Goal: Task Accomplishment & Management: Use online tool/utility

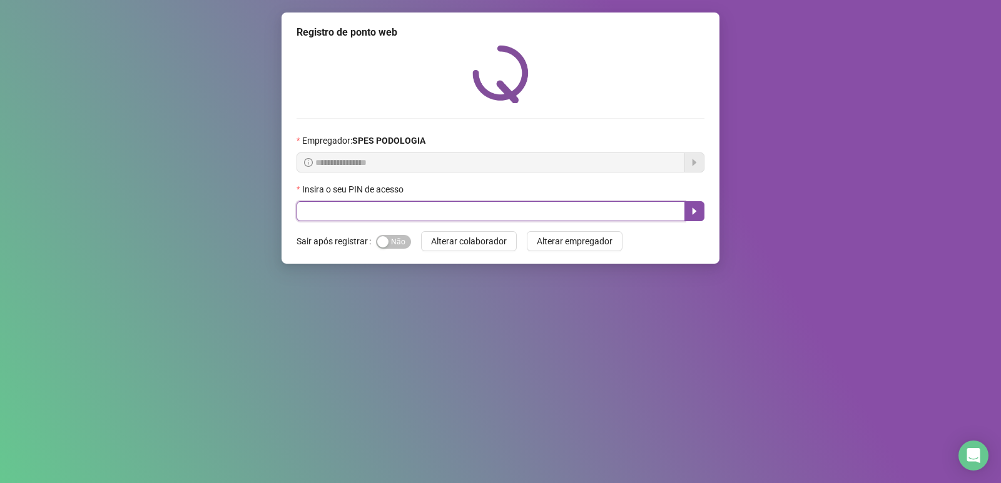
click at [430, 218] on input "text" at bounding box center [490, 211] width 388 height 20
type input "*****"
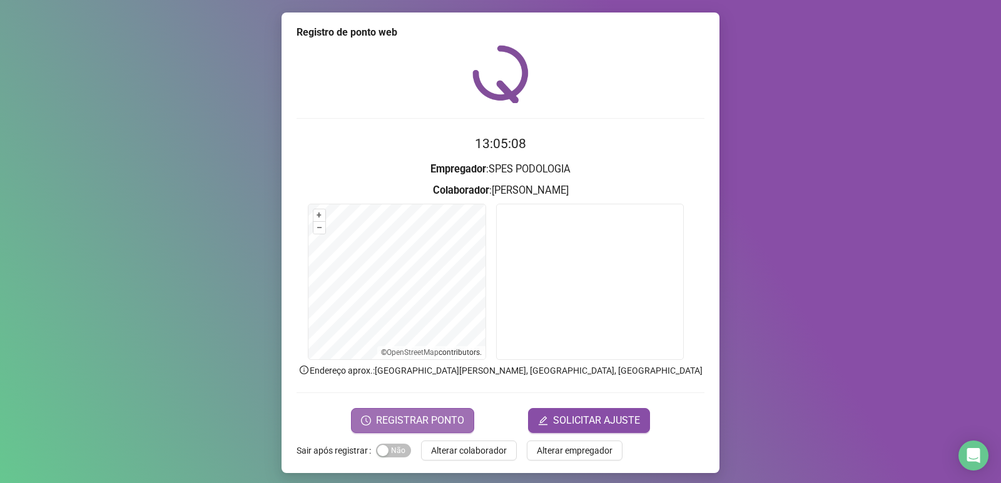
click at [417, 417] on span "REGISTRAR PONTO" at bounding box center [420, 420] width 88 height 15
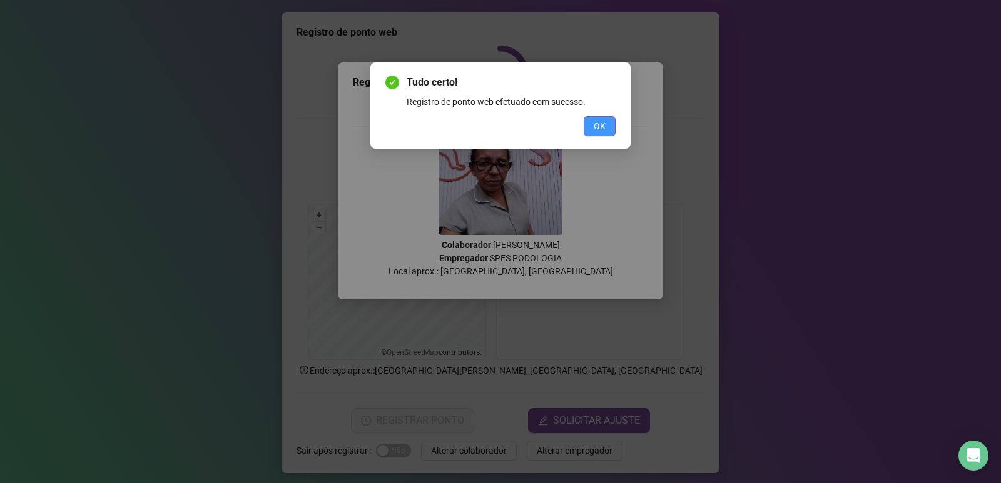
click at [602, 123] on span "OK" at bounding box center [599, 126] width 12 height 14
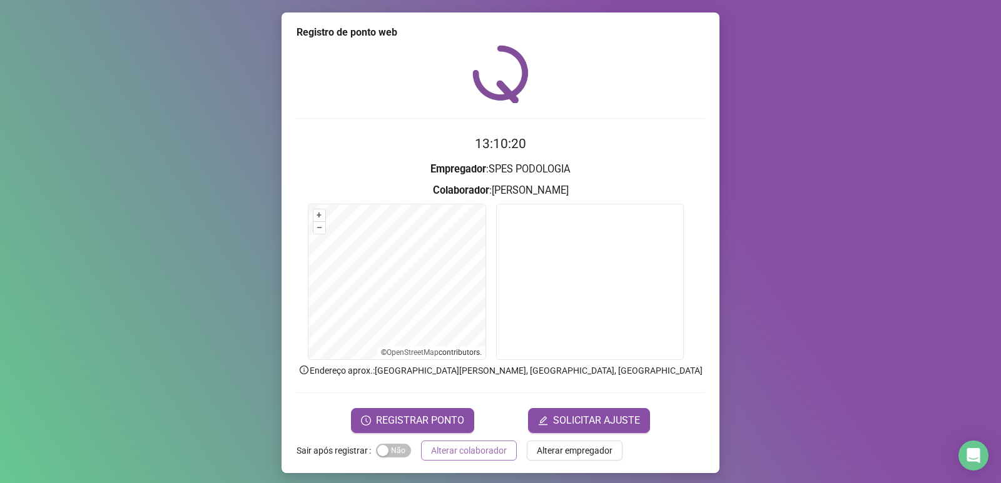
click at [437, 442] on button "Alterar colaborador" at bounding box center [469, 451] width 96 height 20
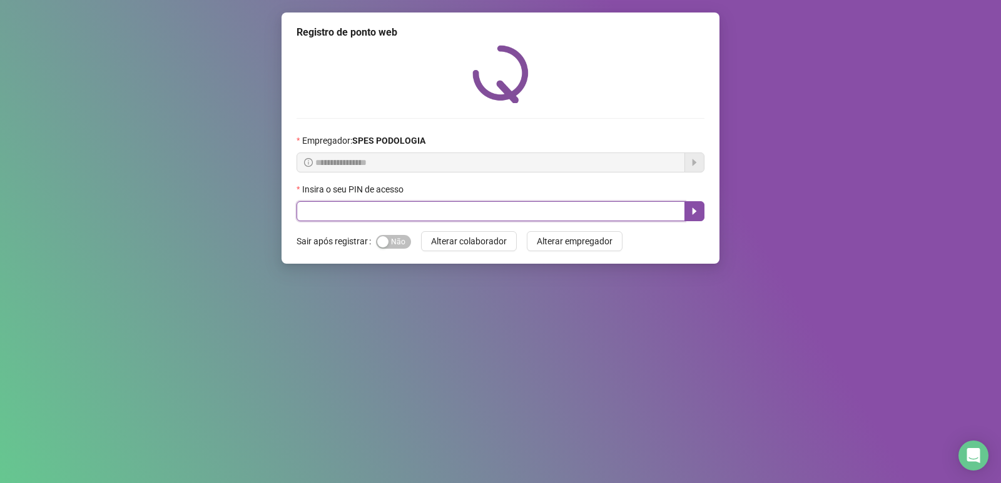
drag, startPoint x: 463, startPoint y: 209, endPoint x: 456, endPoint y: 211, distance: 7.9
click at [457, 211] on input "text" at bounding box center [490, 211] width 388 height 20
type input "*****"
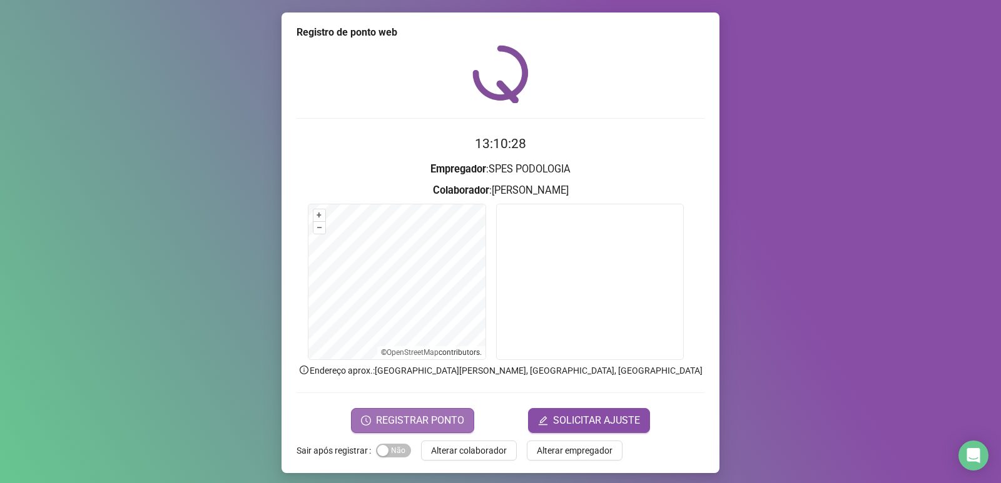
click at [415, 418] on span "REGISTRAR PONTO" at bounding box center [420, 420] width 88 height 15
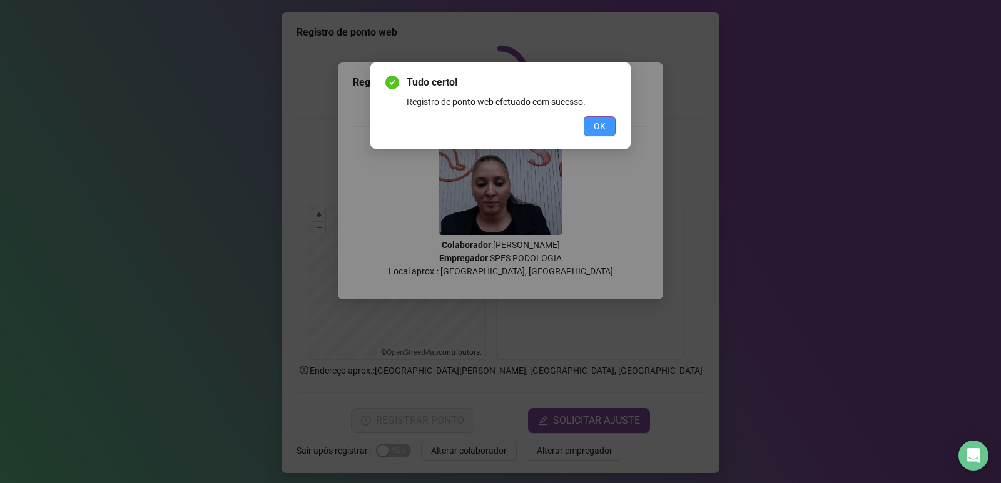
click at [607, 122] on button "OK" at bounding box center [599, 126] width 32 height 20
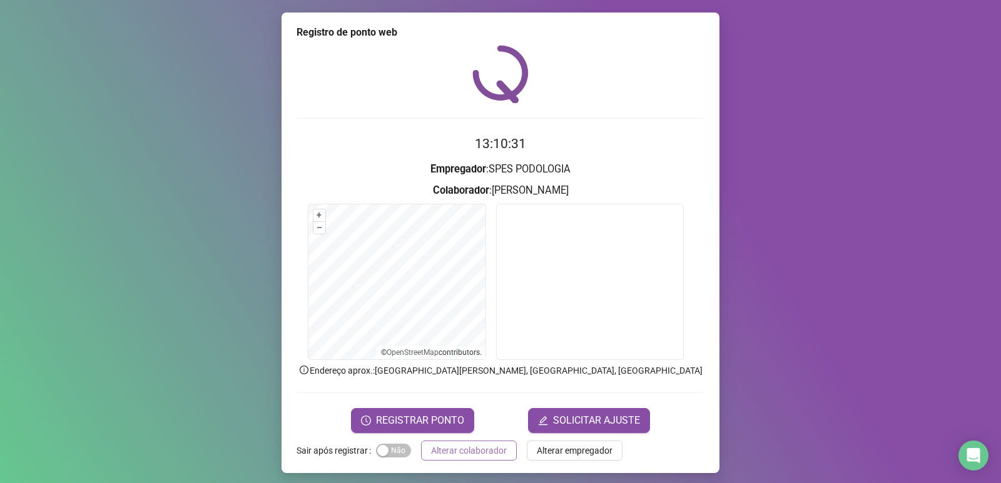
click at [442, 449] on span "Alterar colaborador" at bounding box center [469, 451] width 76 height 14
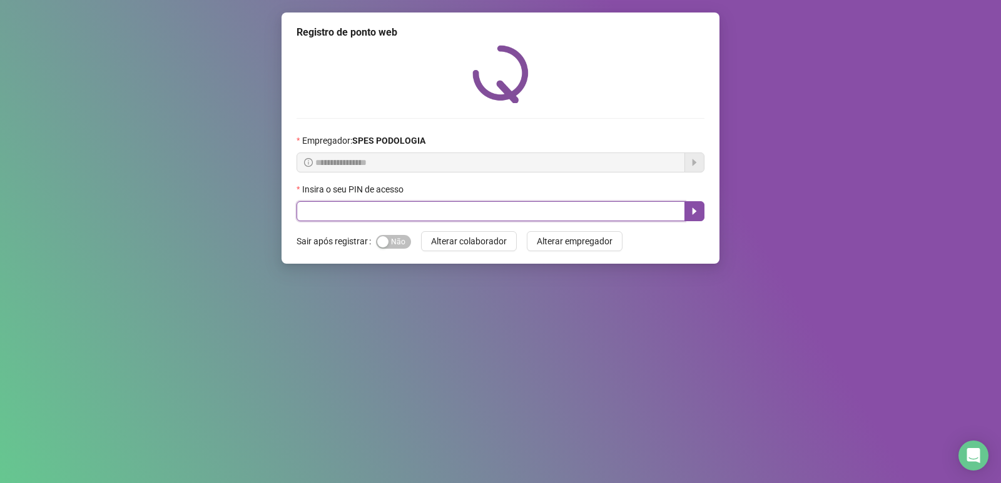
click at [406, 210] on input "text" at bounding box center [490, 211] width 388 height 20
type input "*****"
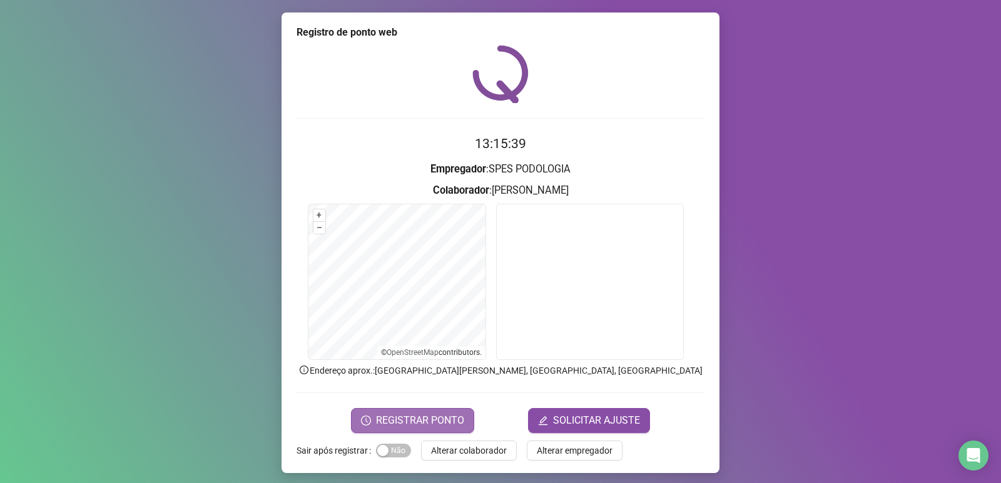
drag, startPoint x: 454, startPoint y: 414, endPoint x: 463, endPoint y: 409, distance: 10.6
click at [458, 412] on button "REGISTRAR PONTO" at bounding box center [412, 420] width 123 height 25
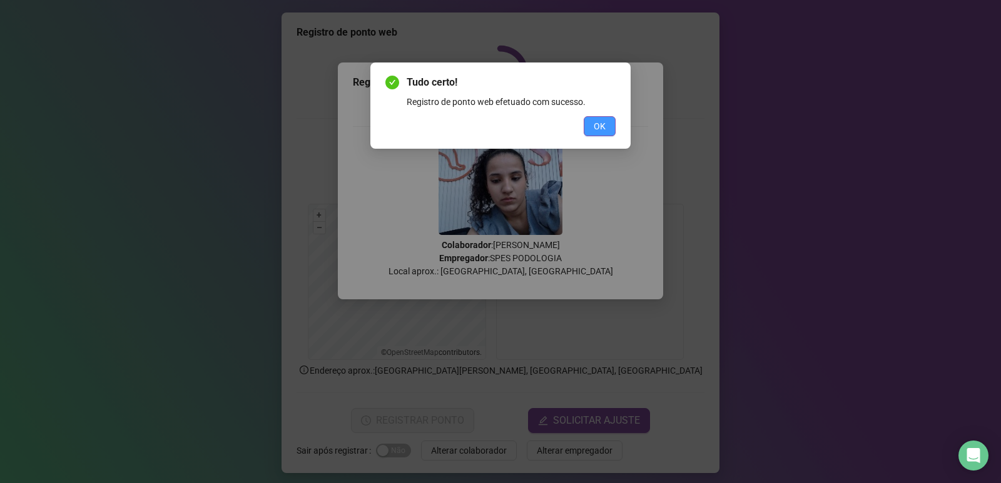
click at [589, 116] on button "OK" at bounding box center [599, 126] width 32 height 20
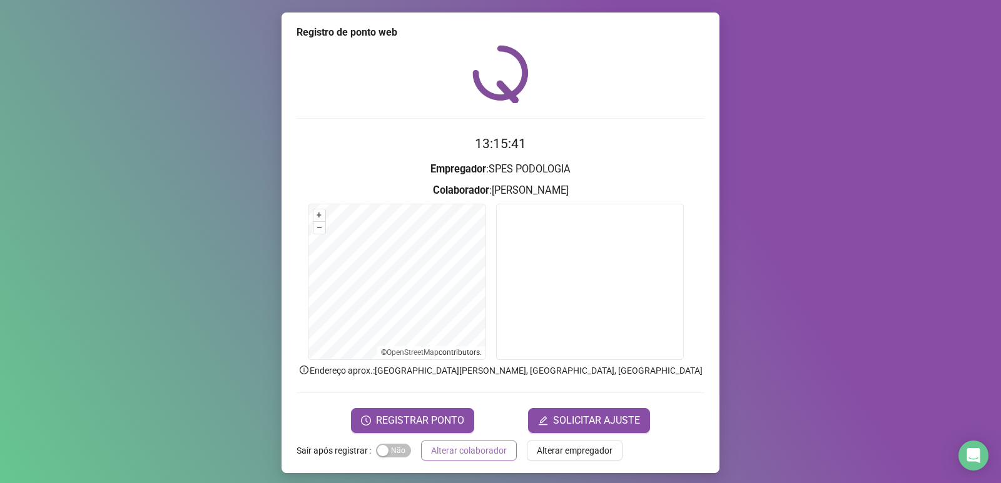
click at [484, 446] on span "Alterar colaborador" at bounding box center [469, 451] width 76 height 14
